Goal: Information Seeking & Learning: Learn about a topic

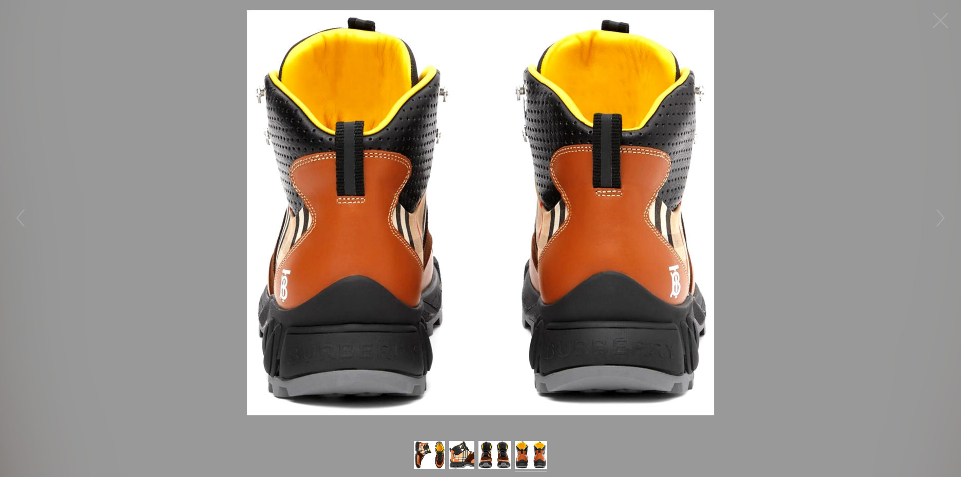
click at [512, 257] on img at bounding box center [481, 212] width 468 height 405
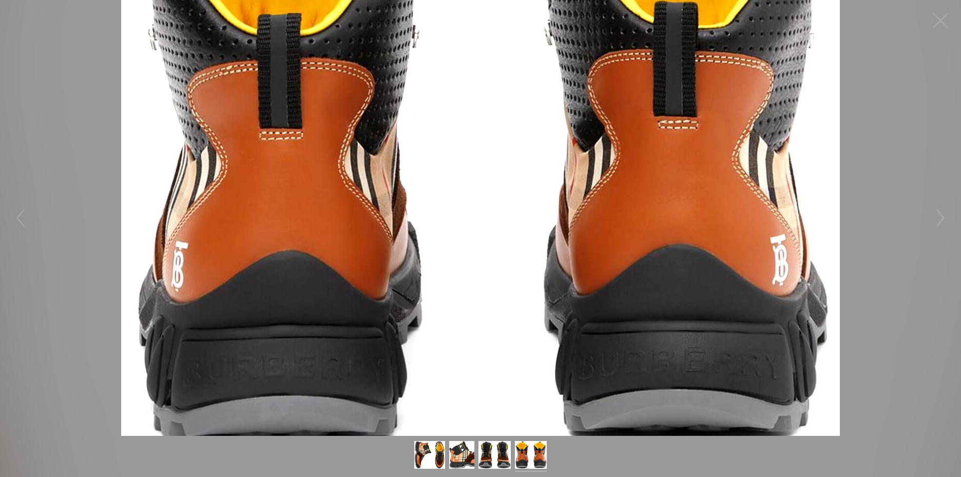
click at [512, 257] on figure "Click to expand" at bounding box center [480, 217] width 961 height 435
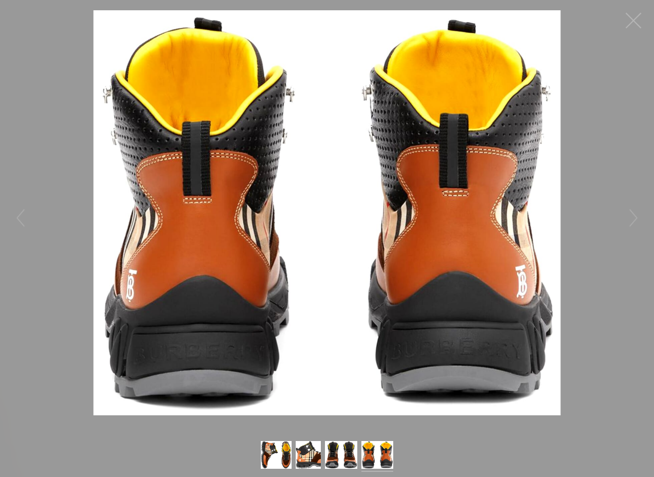
click at [635, 21] on button "button" at bounding box center [633, 20] width 31 height 31
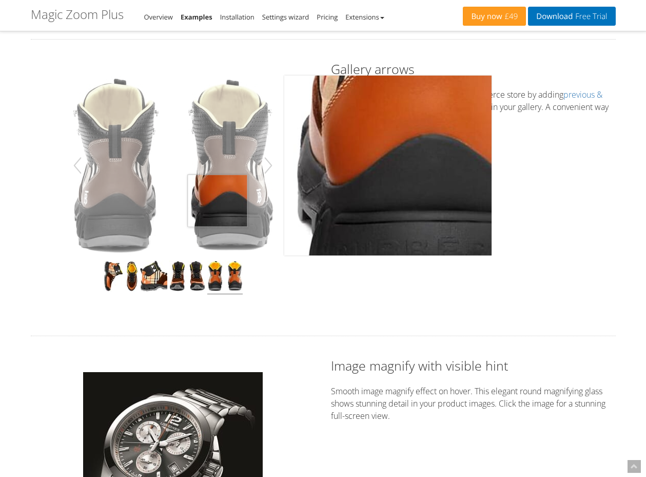
click at [218, 201] on img at bounding box center [172, 165] width 207 height 180
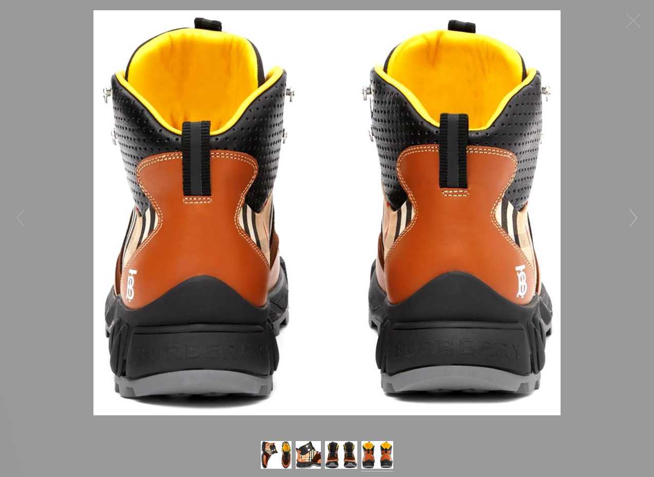
click at [630, 220] on button "button" at bounding box center [633, 217] width 31 height 31
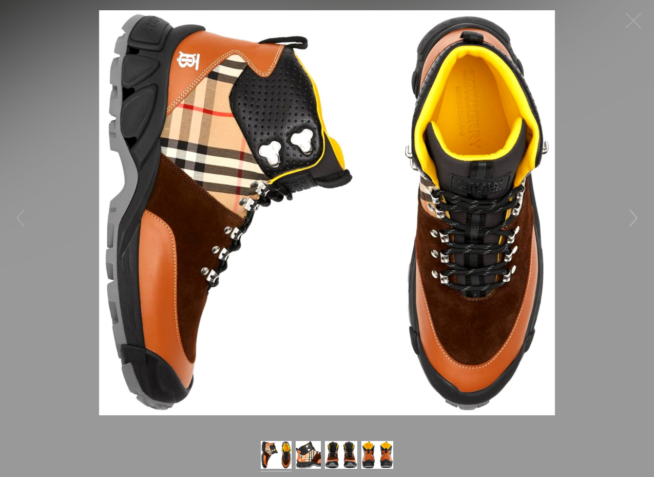
click at [631, 220] on button "button" at bounding box center [633, 217] width 31 height 31
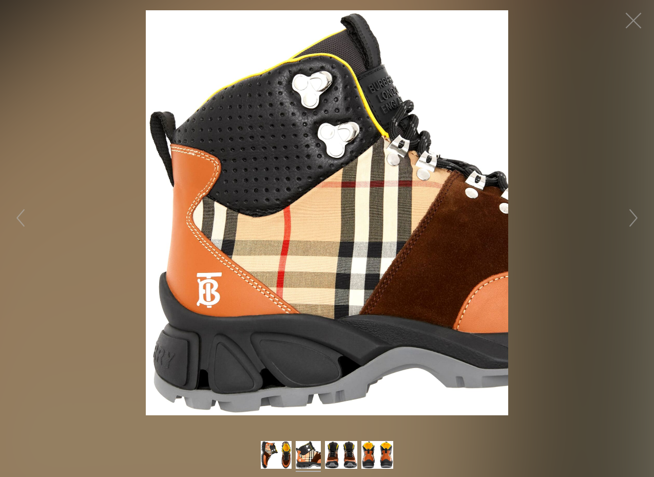
click at [580, 208] on figure "Click to expand" at bounding box center [327, 212] width 654 height 405
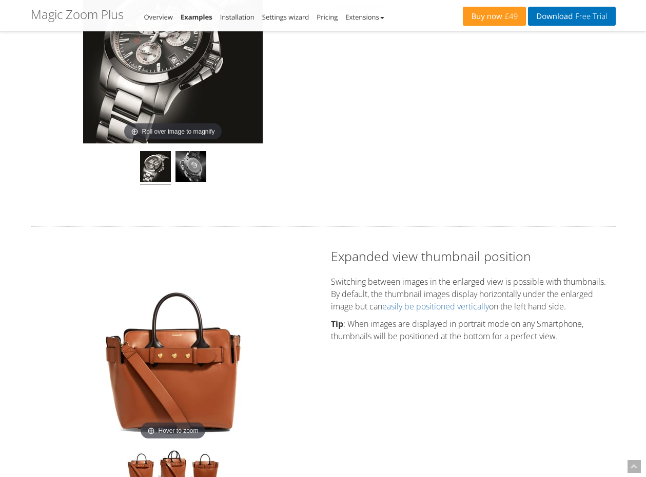
scroll to position [791, 0]
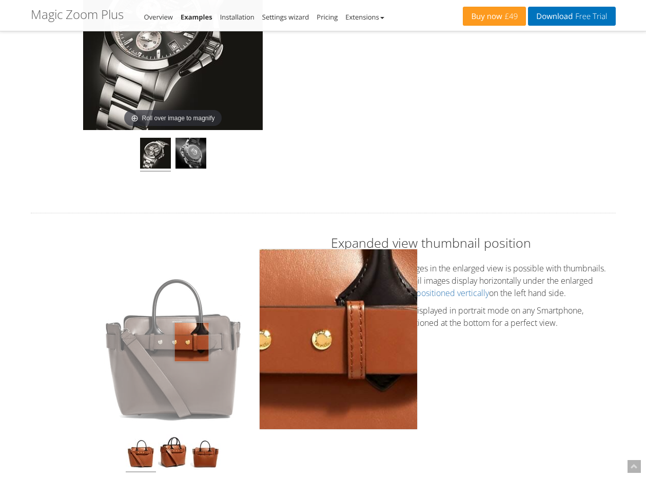
click at [192, 342] on img at bounding box center [173, 339] width 158 height 180
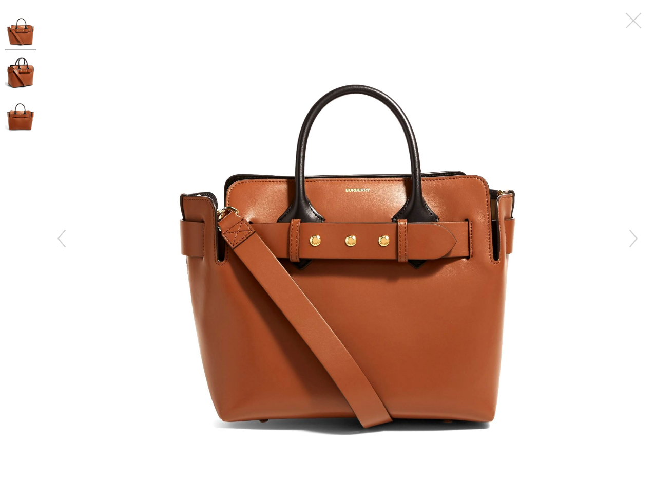
click at [363, 306] on img at bounding box center [347, 233] width 392 height 446
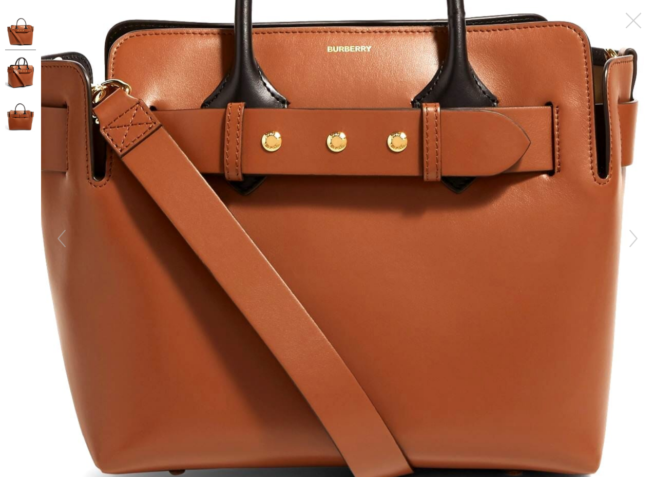
click at [362, 301] on figure "Click to expand" at bounding box center [347, 238] width 613 height 477
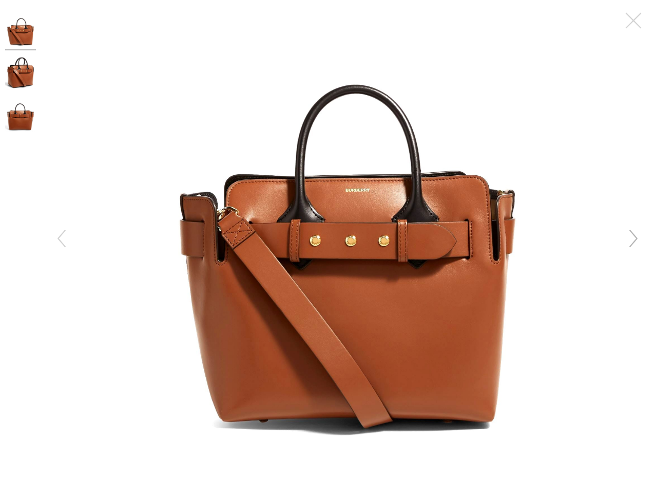
click at [631, 242] on button "button" at bounding box center [633, 238] width 31 height 31
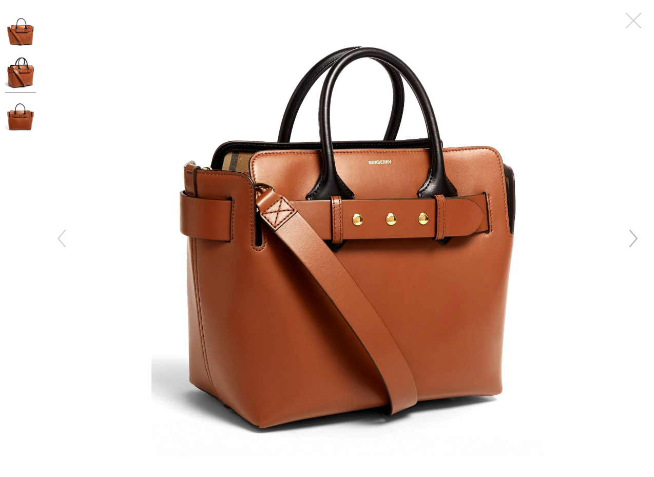
click at [631, 240] on button "button" at bounding box center [633, 238] width 31 height 31
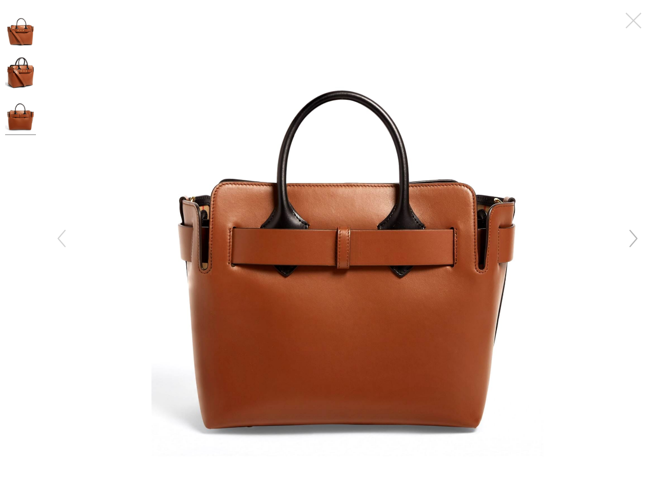
click at [631, 240] on button "button" at bounding box center [633, 238] width 31 height 31
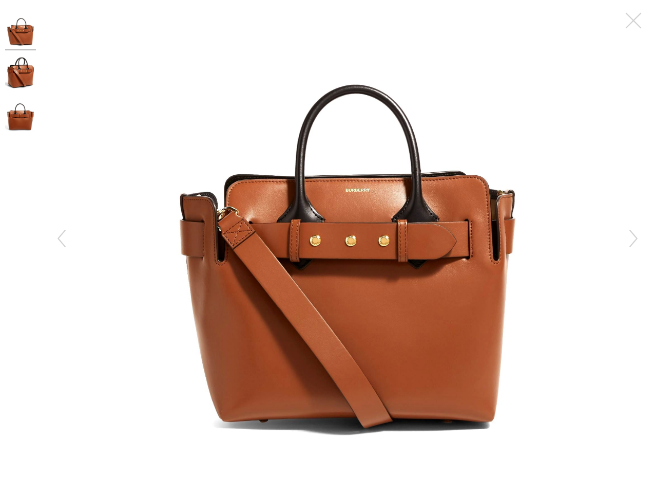
click at [431, 247] on img at bounding box center [347, 233] width 392 height 446
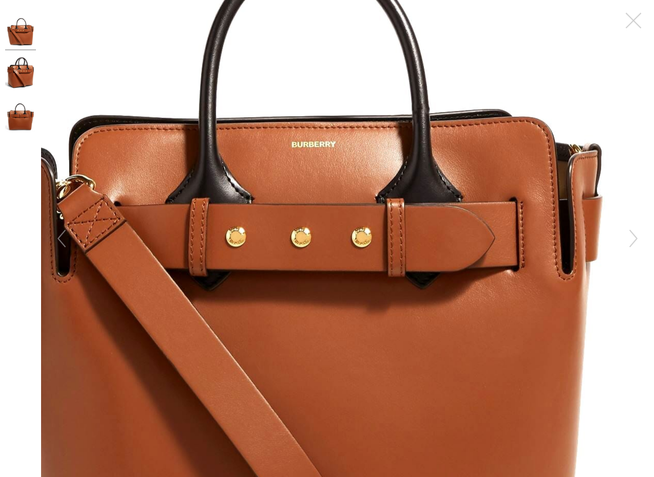
click at [434, 246] on figure "Click to expand" at bounding box center [347, 238] width 613 height 477
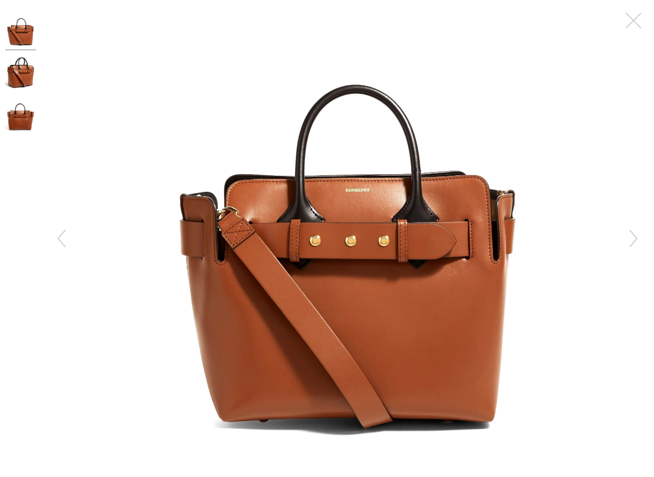
click at [434, 246] on img at bounding box center [347, 233] width 392 height 446
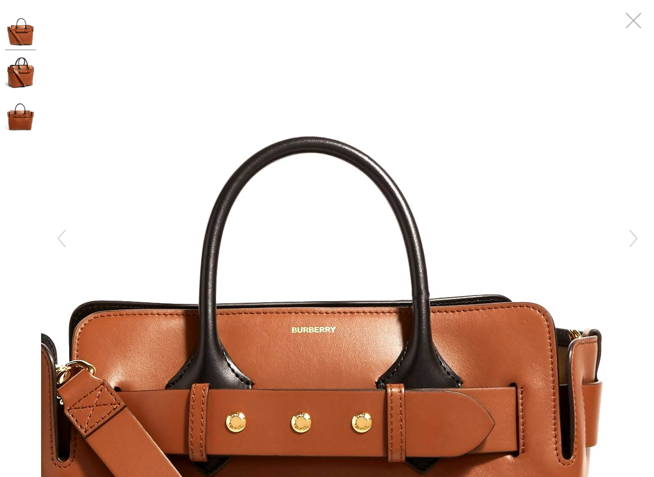
click at [632, 17] on button "button" at bounding box center [633, 20] width 31 height 31
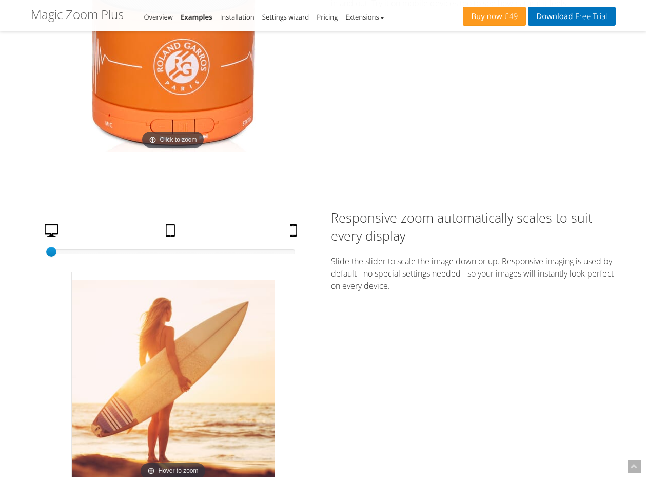
scroll to position [1643, 0]
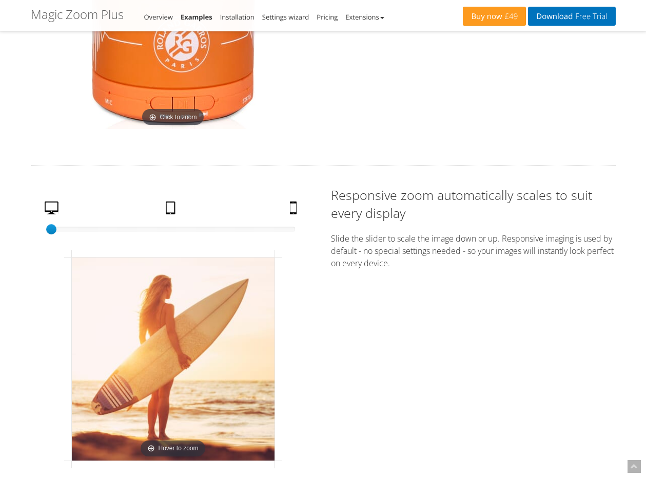
click at [163, 101] on img at bounding box center [173, 39] width 180 height 180
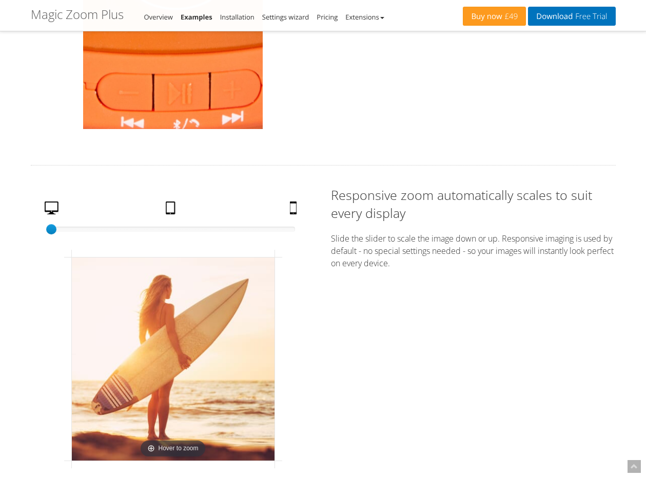
drag, startPoint x: 182, startPoint y: 82, endPoint x: 174, endPoint y: 80, distance: 8.1
click at [181, 82] on img at bounding box center [173, 39] width 180 height 180
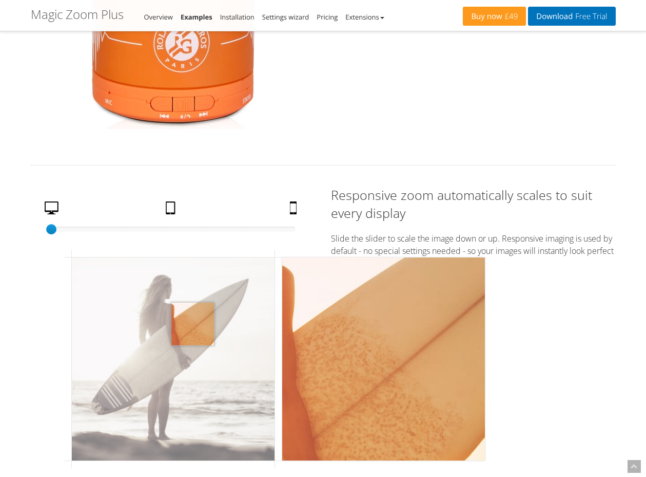
click at [193, 323] on img at bounding box center [173, 358] width 203 height 203
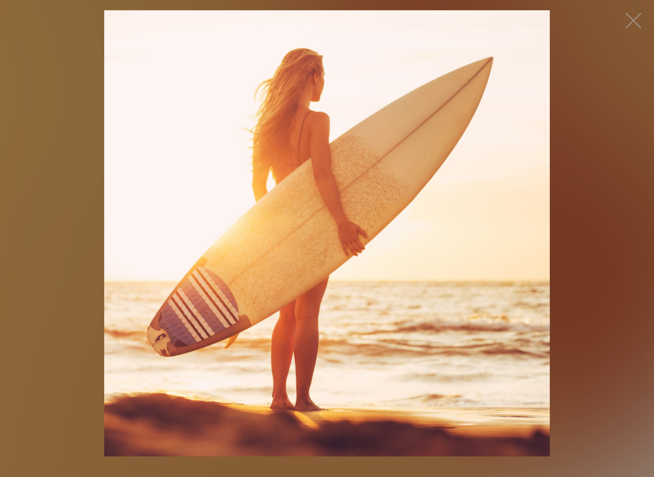
click at [468, 259] on img at bounding box center [327, 233] width 446 height 446
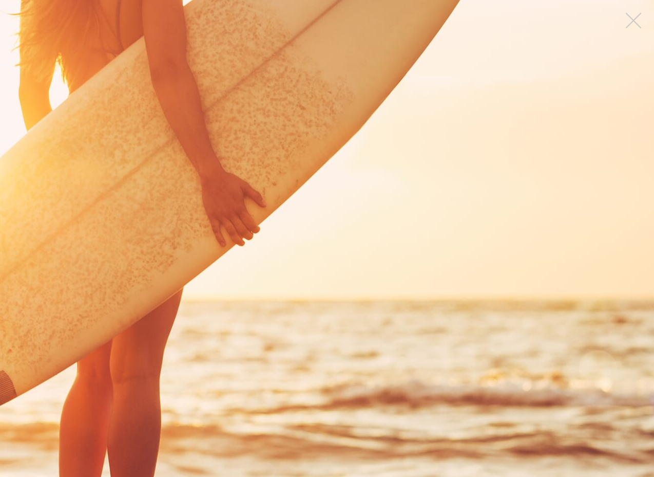
click at [465, 259] on figure "Click to expand" at bounding box center [327, 238] width 654 height 477
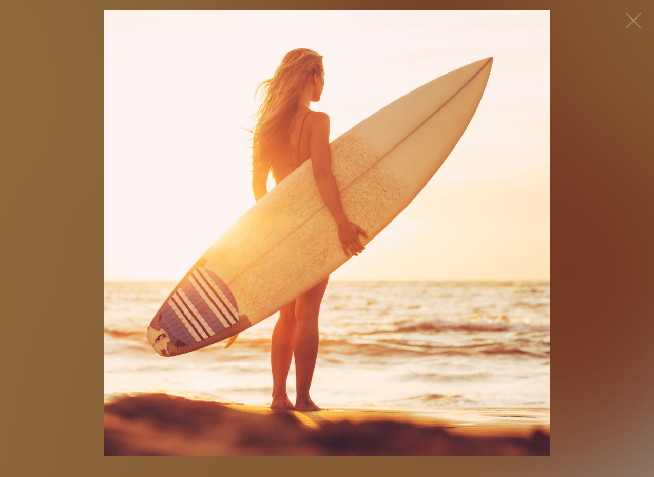
click at [570, 250] on figure "Click to expand" at bounding box center [327, 233] width 654 height 446
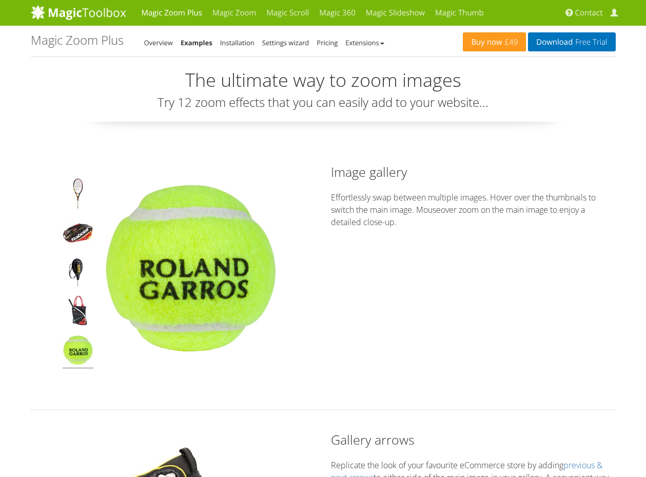
click at [224, 280] on img at bounding box center [191, 268] width 180 height 180
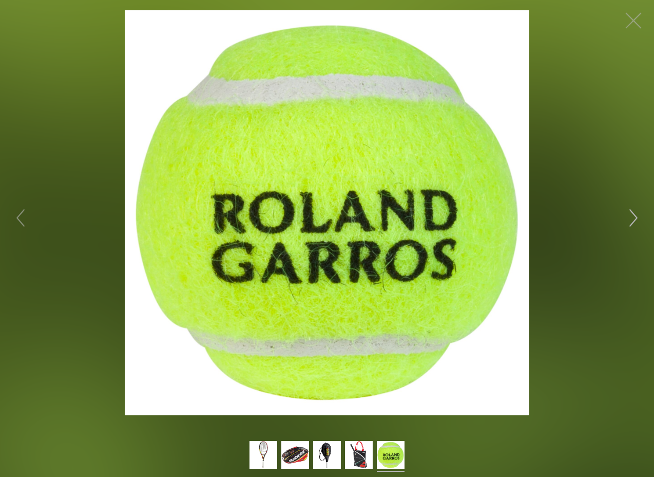
click at [633, 219] on button "button" at bounding box center [633, 217] width 31 height 31
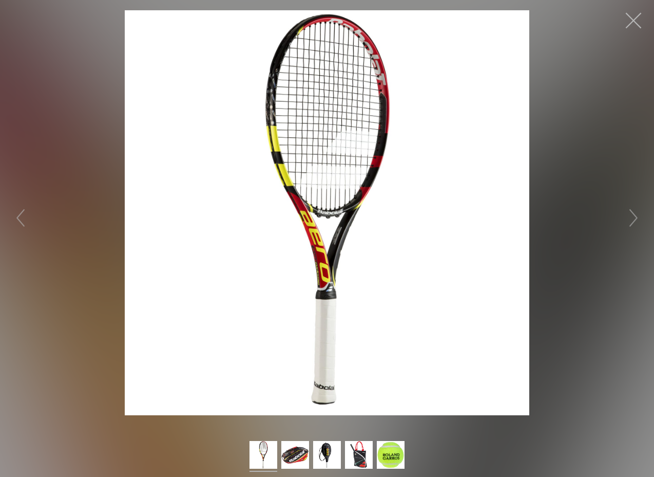
click at [634, 22] on button "button" at bounding box center [633, 20] width 31 height 31
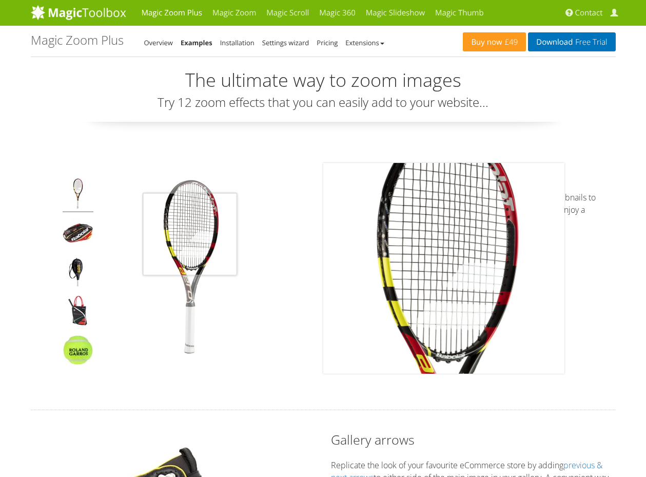
click at [190, 234] on img at bounding box center [191, 268] width 180 height 180
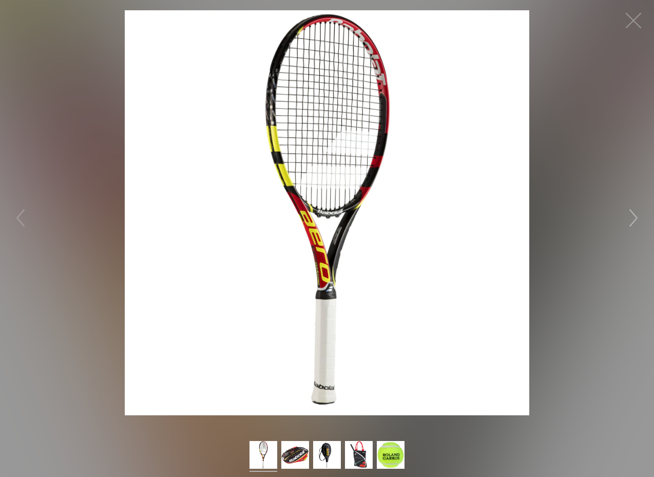
click at [634, 219] on button "button" at bounding box center [633, 217] width 31 height 31
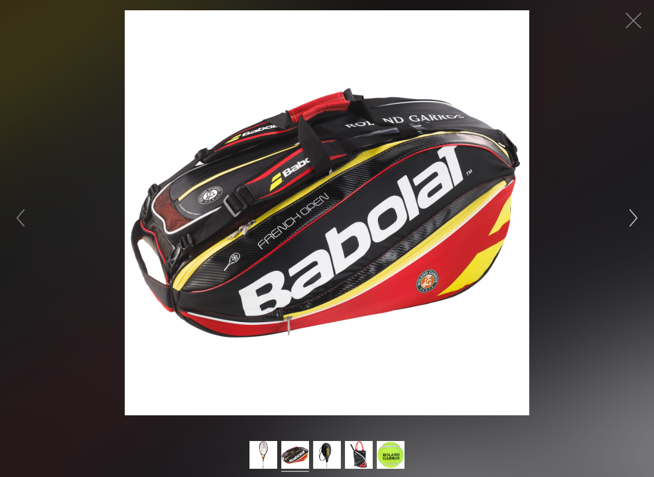
click at [634, 219] on button "button" at bounding box center [633, 217] width 31 height 31
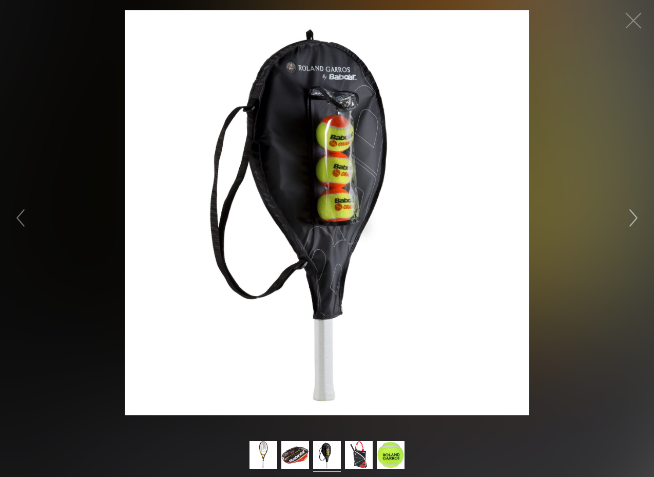
click at [634, 219] on button "button" at bounding box center [633, 217] width 31 height 31
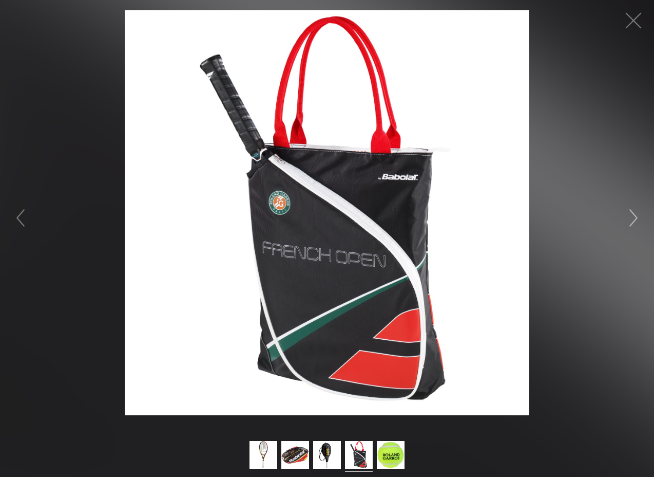
click at [634, 219] on button "button" at bounding box center [633, 217] width 31 height 31
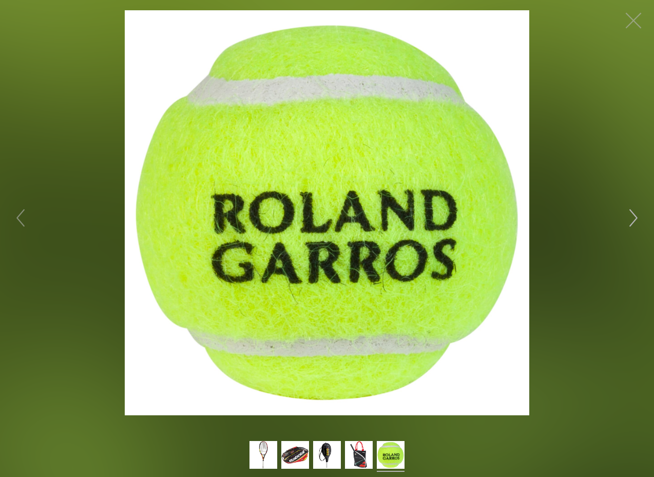
click at [634, 219] on button "button" at bounding box center [633, 217] width 31 height 31
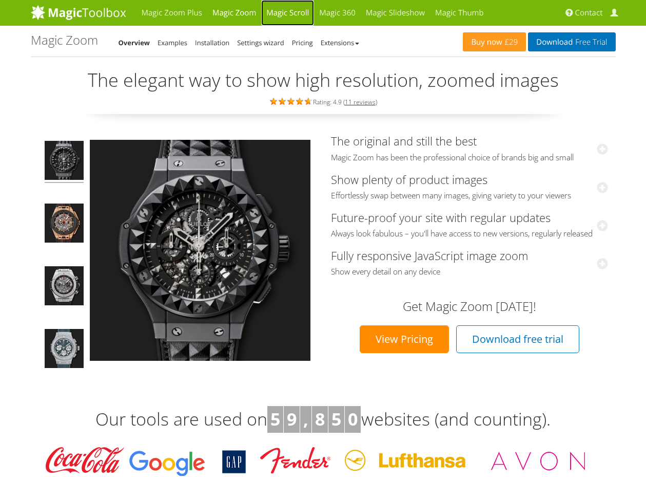
click at [285, 14] on link "Magic Scroll" at bounding box center [287, 13] width 53 height 26
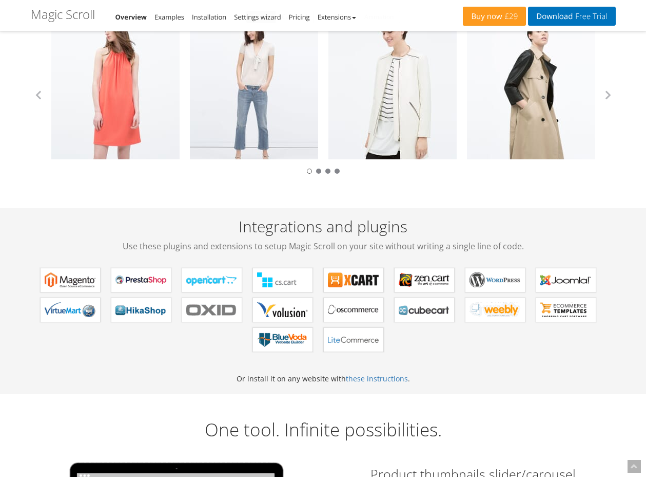
scroll to position [145, 0]
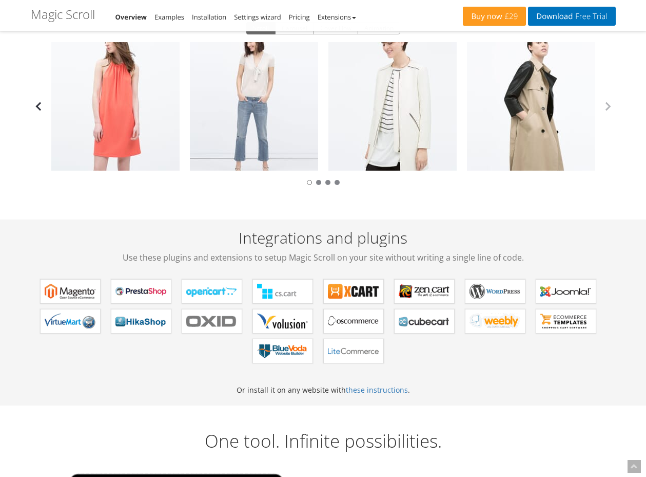
click at [36, 100] on button "button" at bounding box center [38, 106] width 15 height 15
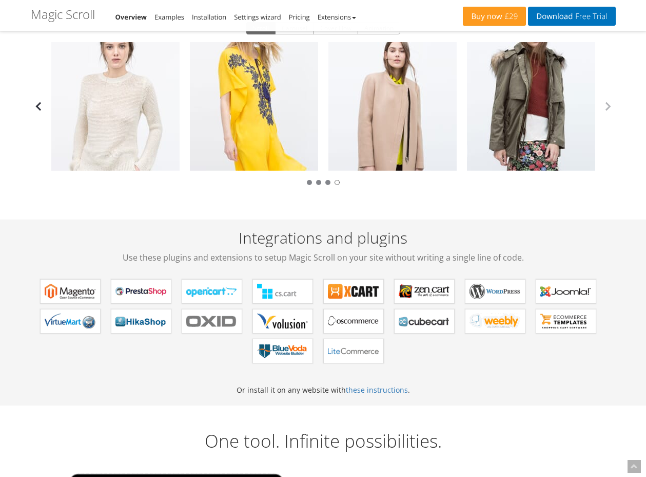
click at [37, 107] on button "button" at bounding box center [38, 106] width 15 height 15
click at [228, 130] on link "Zara Collection" at bounding box center [254, 106] width 128 height 128
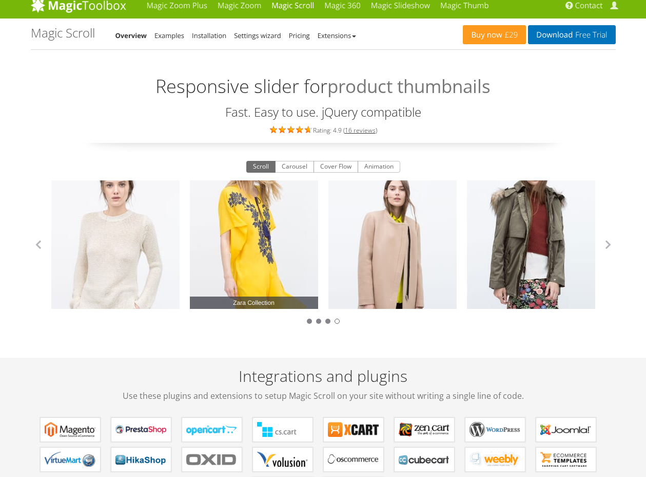
scroll to position [4, 0]
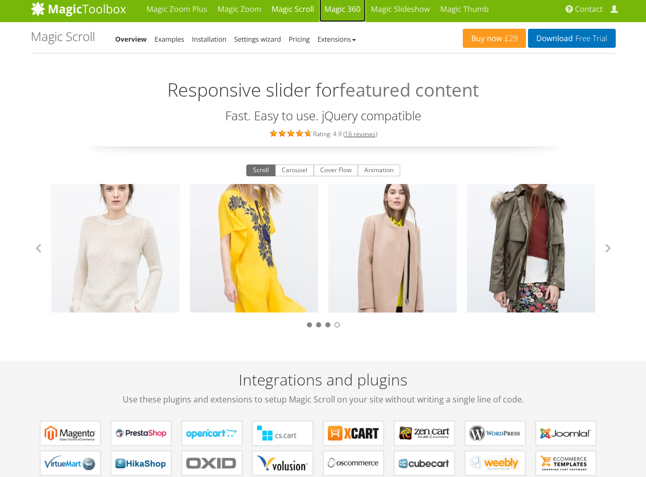
click at [344, 10] on link "Magic 360" at bounding box center [342, 9] width 47 height 26
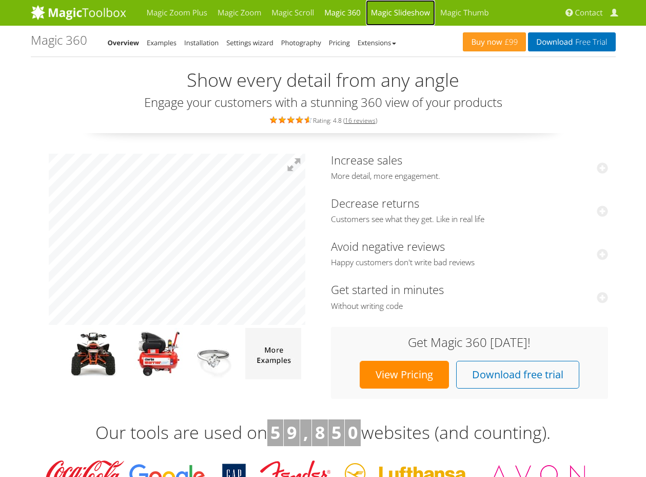
click at [395, 15] on link "Magic Slideshow" at bounding box center [400, 13] width 69 height 26
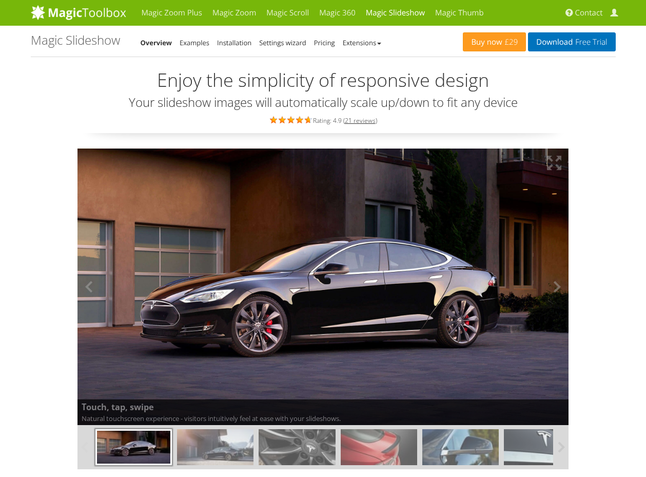
click at [319, 280] on img at bounding box center [324, 286] width 492 height 277
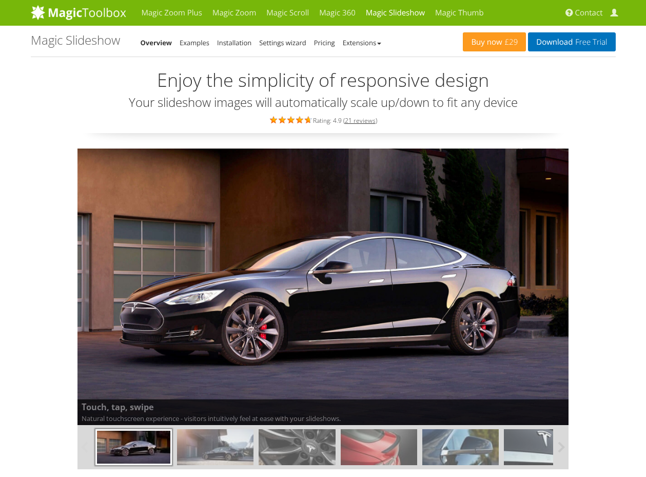
click at [310, 443] on img at bounding box center [297, 447] width 77 height 36
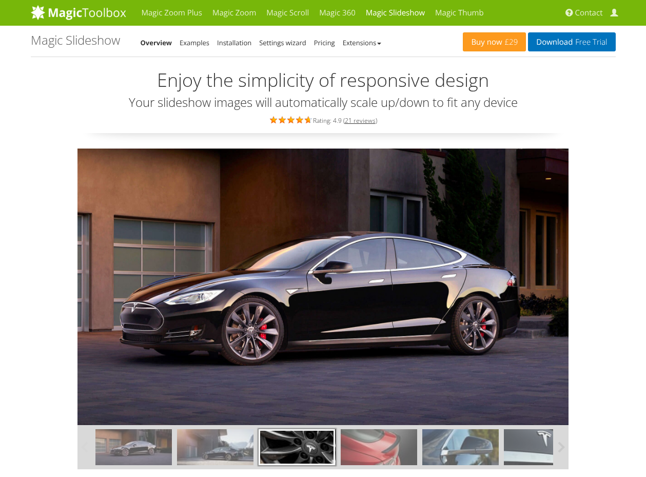
click at [363, 446] on img at bounding box center [379, 447] width 77 height 36
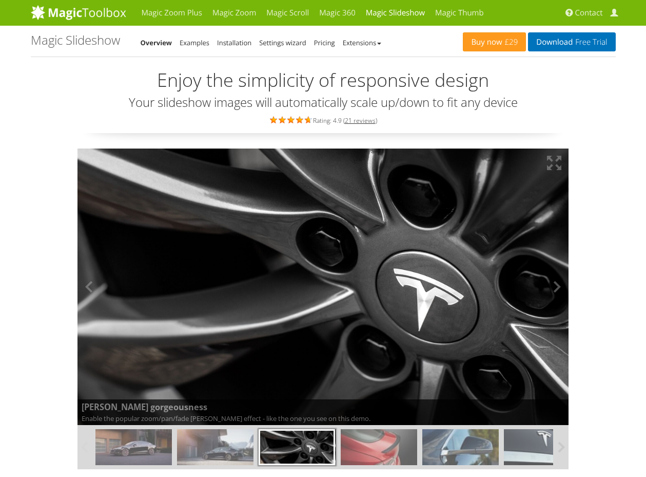
click at [362, 355] on img at bounding box center [324, 286] width 492 height 277
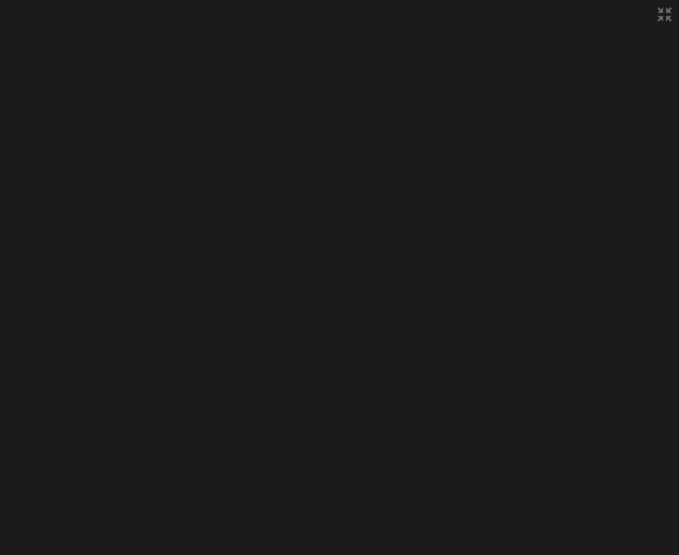
drag, startPoint x: 663, startPoint y: 14, endPoint x: 663, endPoint y: 510, distance: 495.5
click at [646, 14] on button at bounding box center [664, 14] width 29 height 29
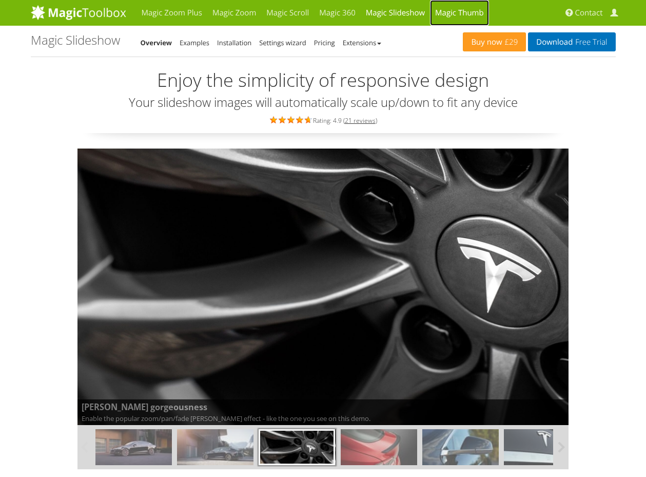
click at [457, 12] on link "Magic Thumb" at bounding box center [459, 13] width 59 height 26
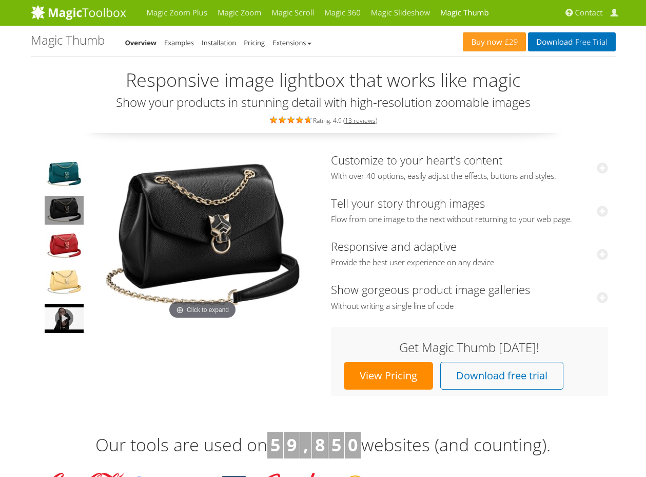
click at [68, 215] on img at bounding box center [64, 210] width 39 height 29
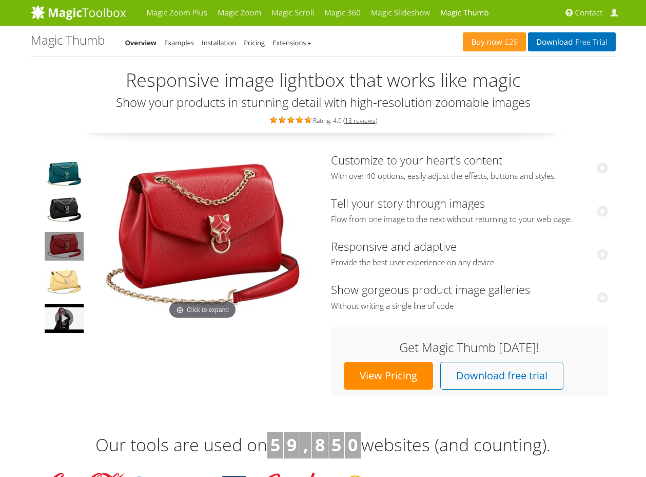
click at [65, 258] on img at bounding box center [64, 246] width 39 height 29
click at [162, 236] on img at bounding box center [203, 238] width 226 height 168
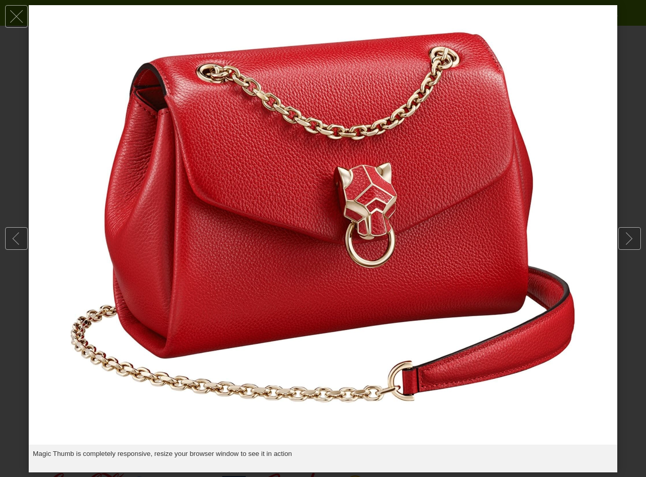
click at [434, 261] on img at bounding box center [323, 224] width 589 height 439
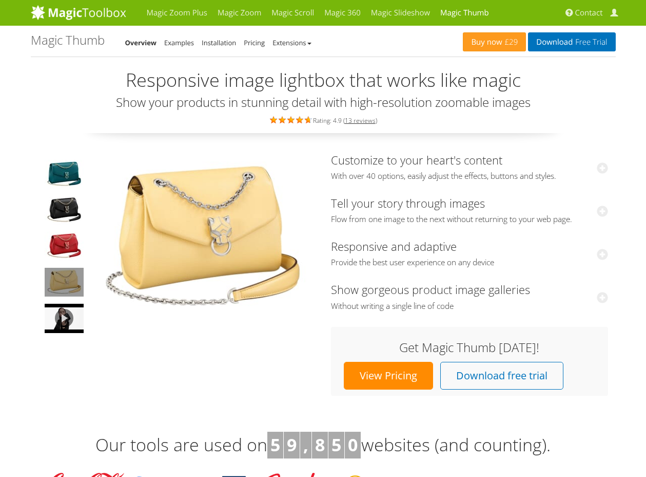
click at [68, 283] on img at bounding box center [64, 282] width 39 height 29
click at [193, 255] on img at bounding box center [203, 238] width 226 height 168
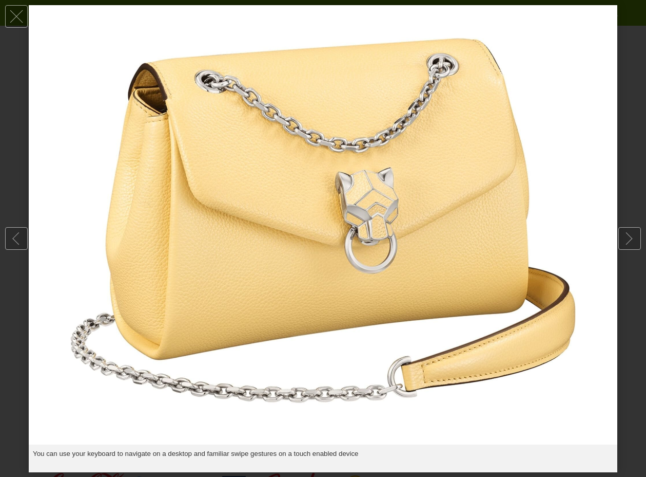
click at [193, 255] on img at bounding box center [323, 224] width 589 height 439
